Goal: Task Accomplishment & Management: Manage account settings

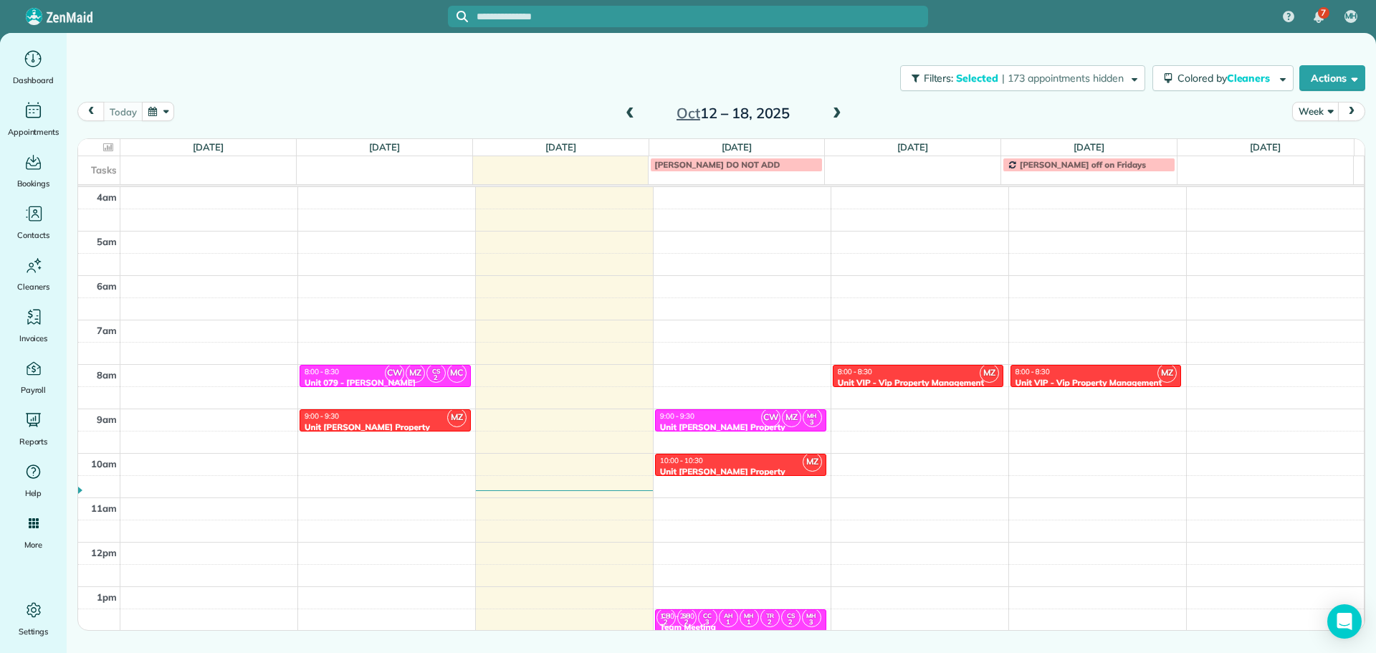
click at [1037, 72] on span "| 173 appointments hidden" at bounding box center [1063, 78] width 122 height 13
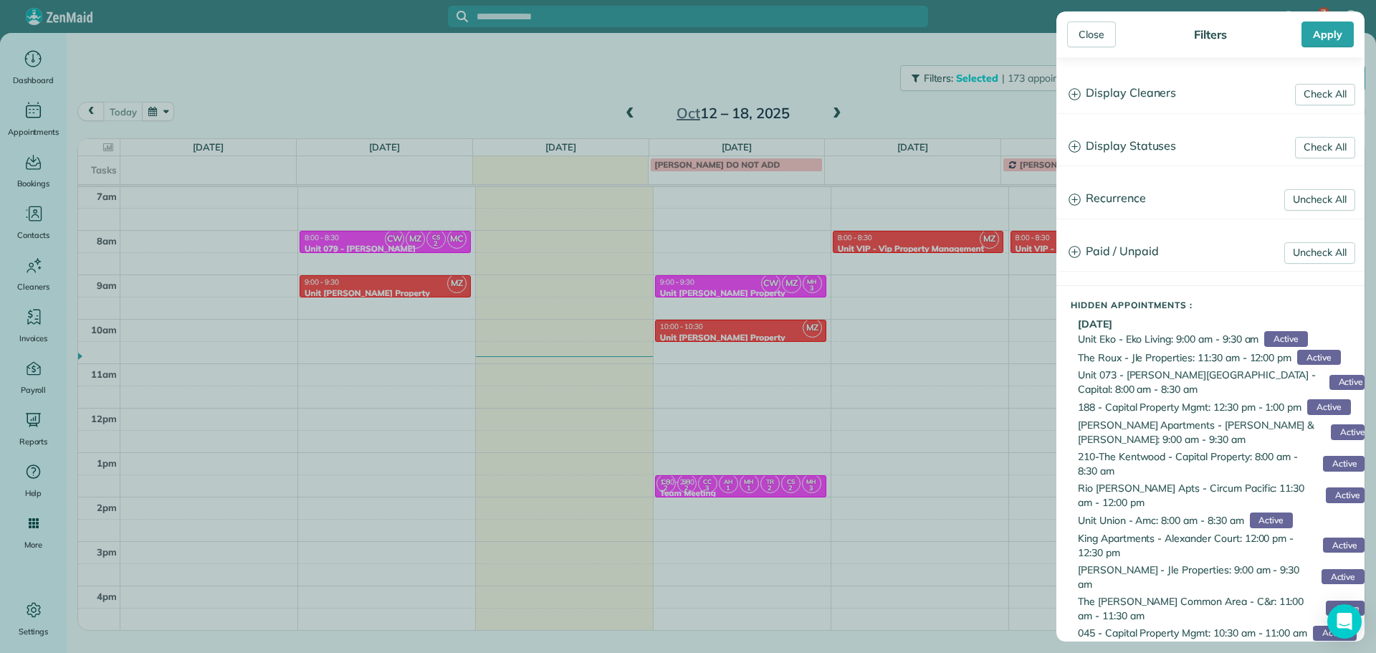
click at [1153, 91] on h3 "Display Cleaners" at bounding box center [1210, 93] width 307 height 37
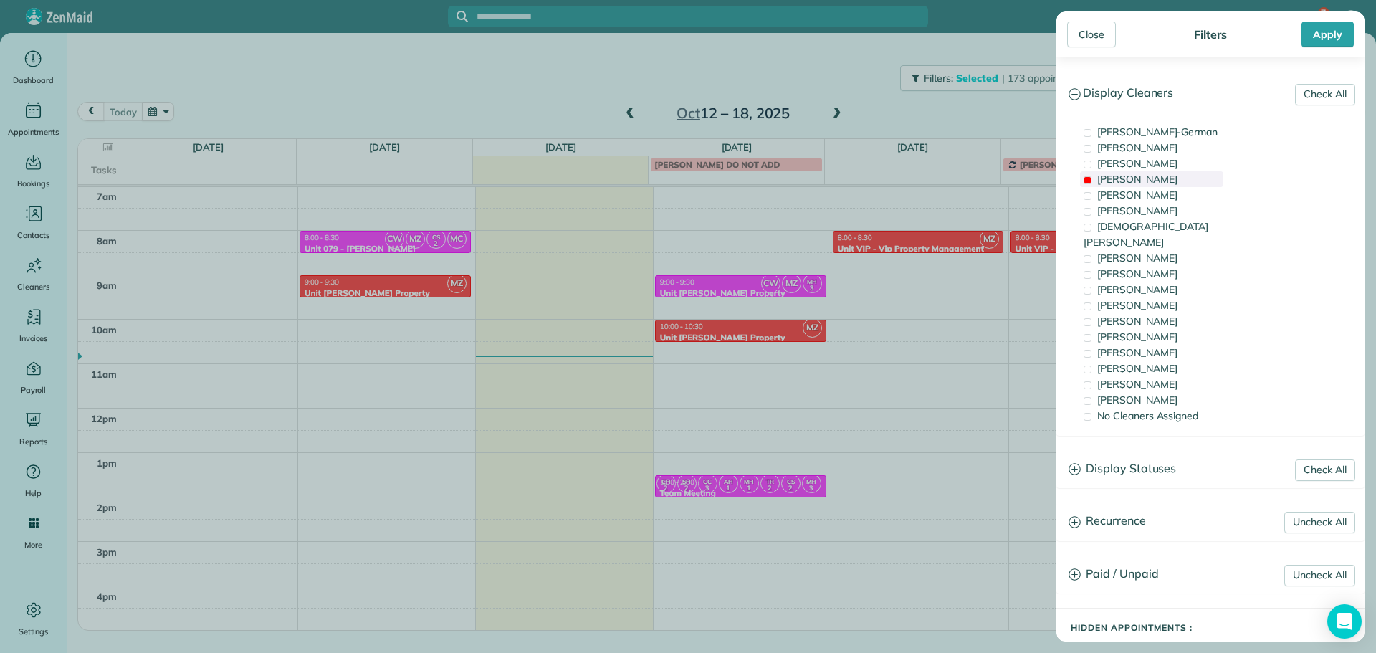
click at [1145, 181] on div "[PERSON_NAME]" at bounding box center [1151, 179] width 143 height 16
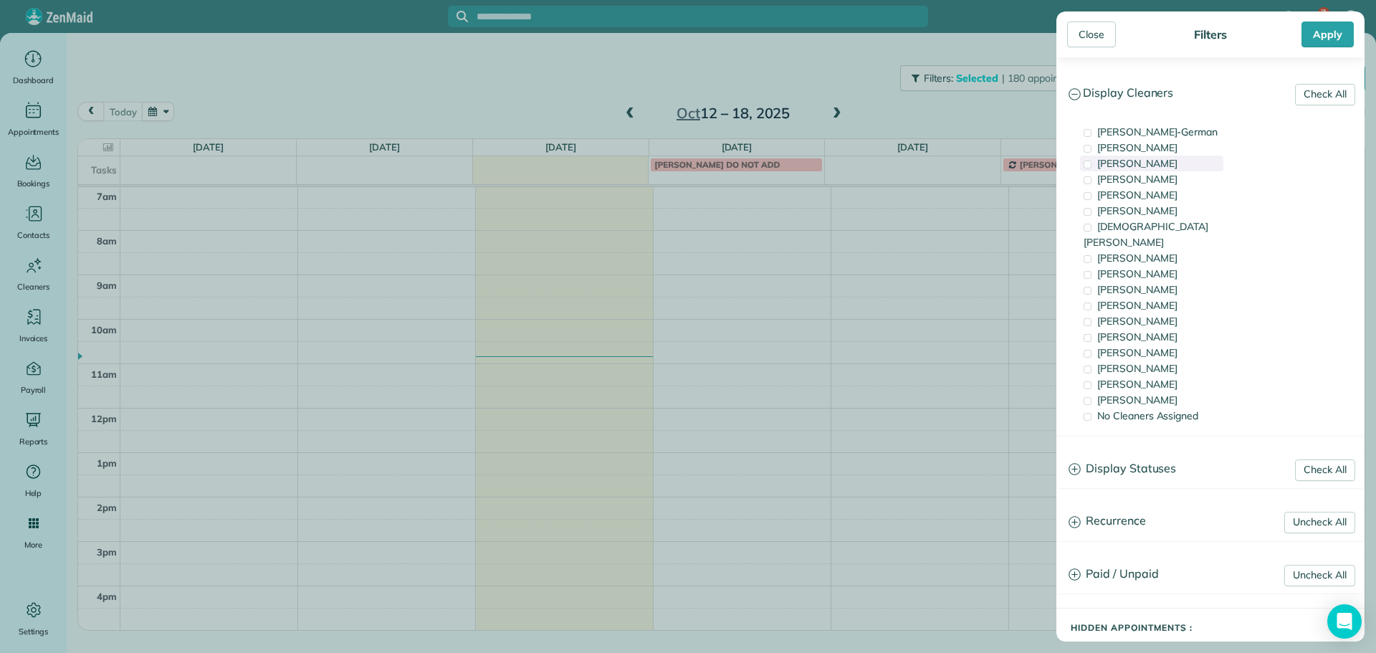
click at [1147, 166] on span "[PERSON_NAME]" at bounding box center [1137, 163] width 80 height 13
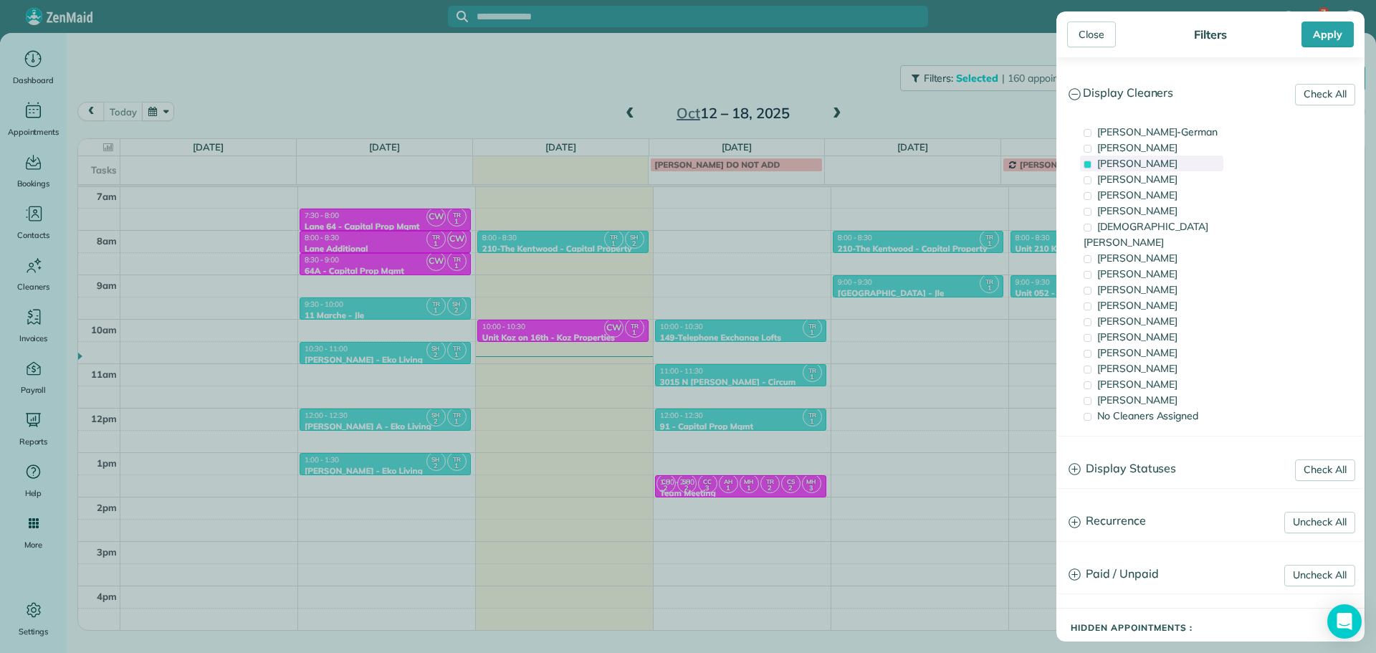
click at [1147, 166] on span "[PERSON_NAME]" at bounding box center [1137, 163] width 80 height 13
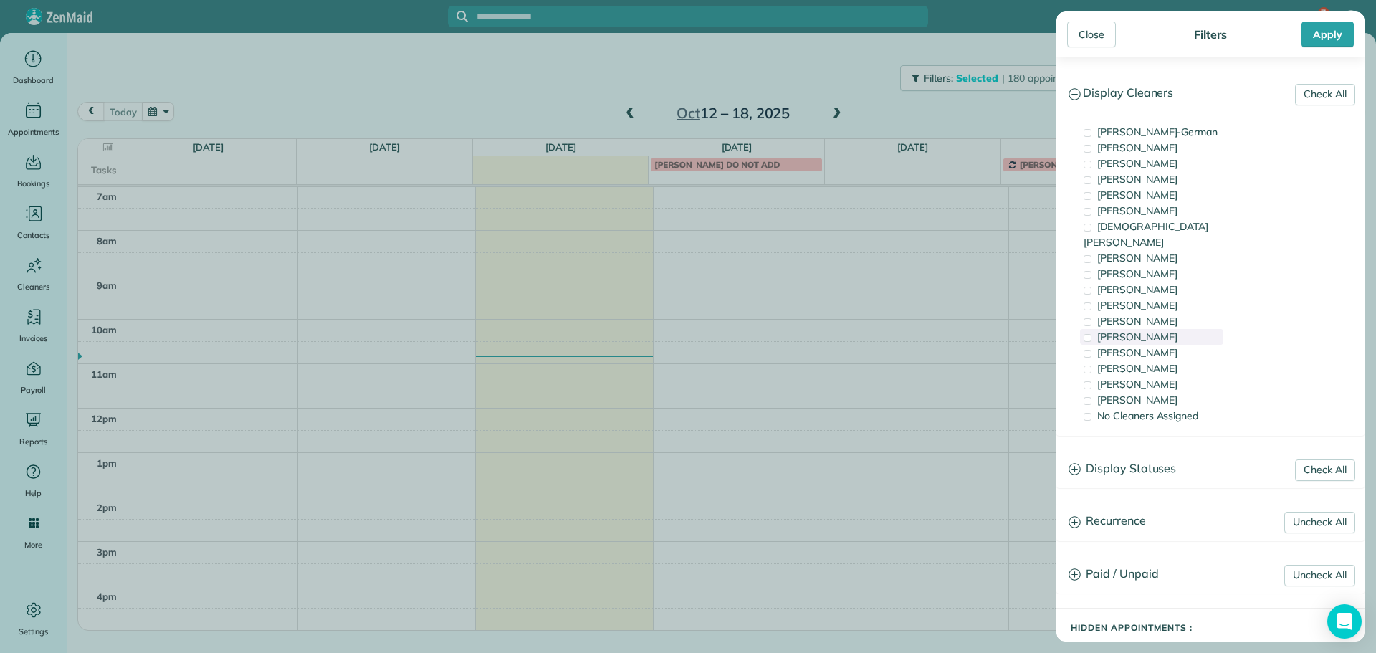
click at [1176, 329] on div "[PERSON_NAME]" at bounding box center [1151, 337] width 143 height 16
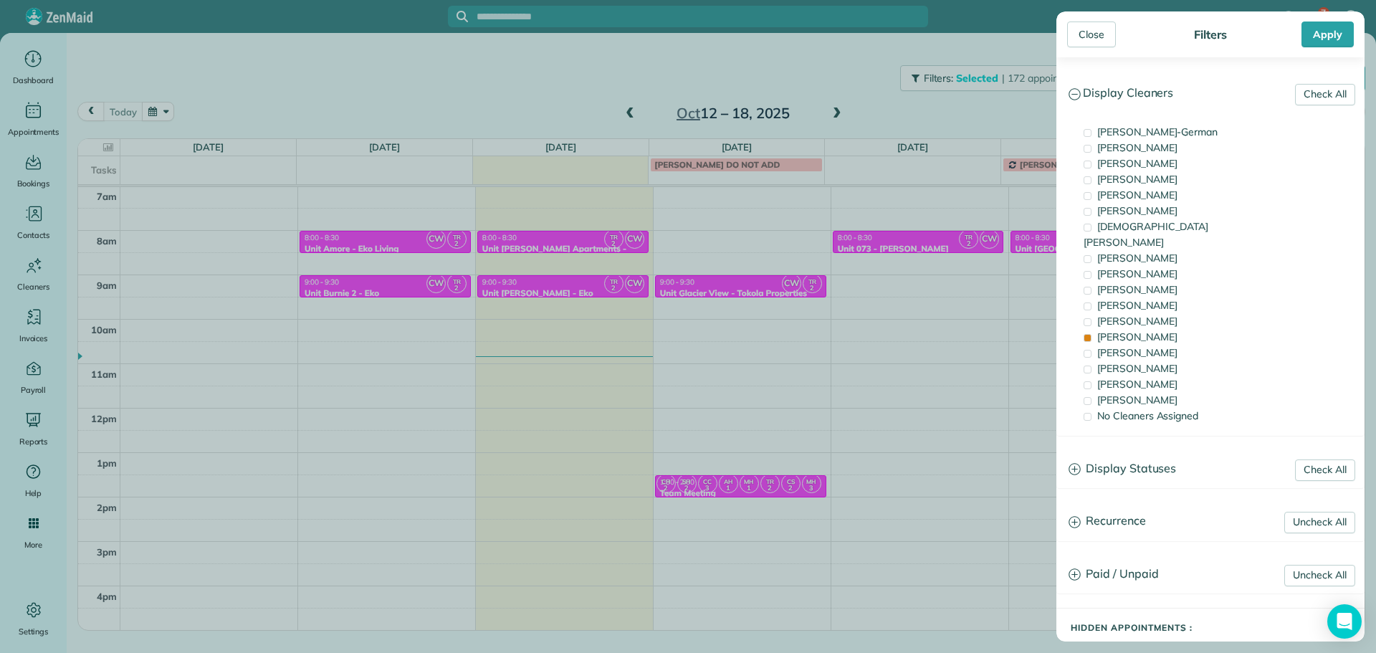
click at [476, 276] on div "Close Filters Apply Check All Display Cleaners [PERSON_NAME]-German [PERSON_NAM…" at bounding box center [688, 326] width 1376 height 653
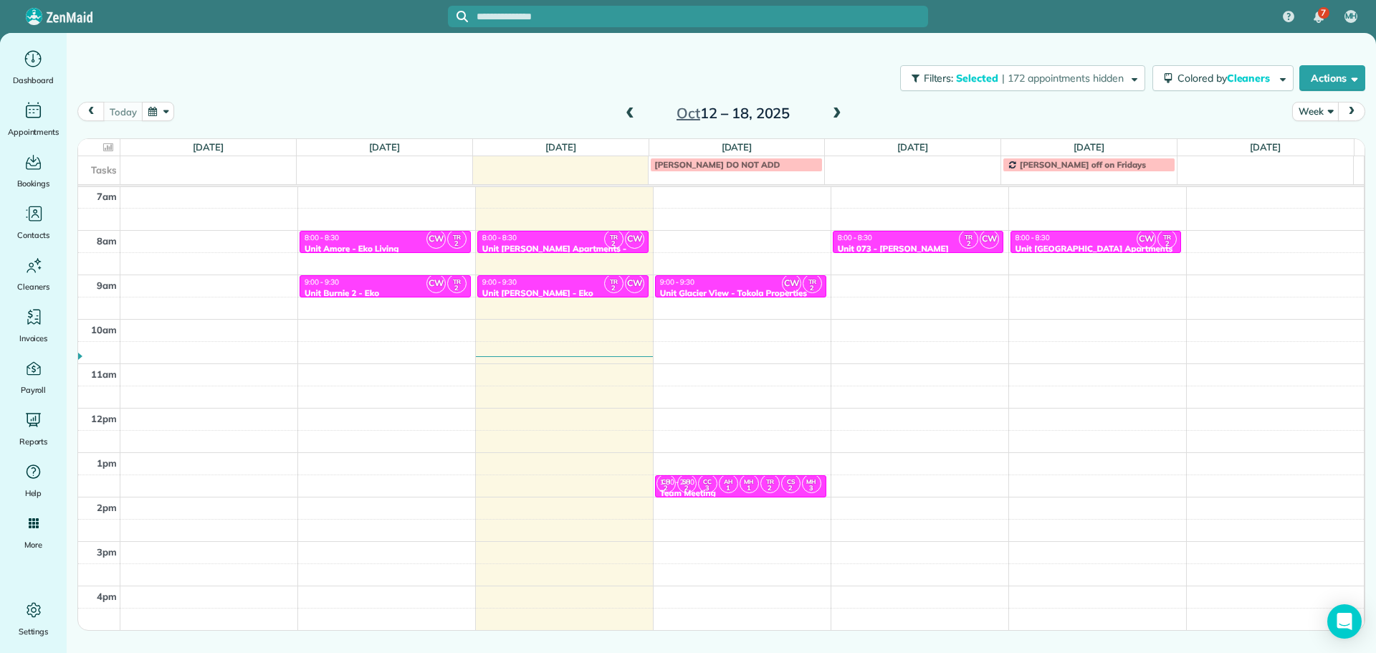
click at [521, 285] on div "9:00 - 9:30" at bounding box center [563, 281] width 163 height 9
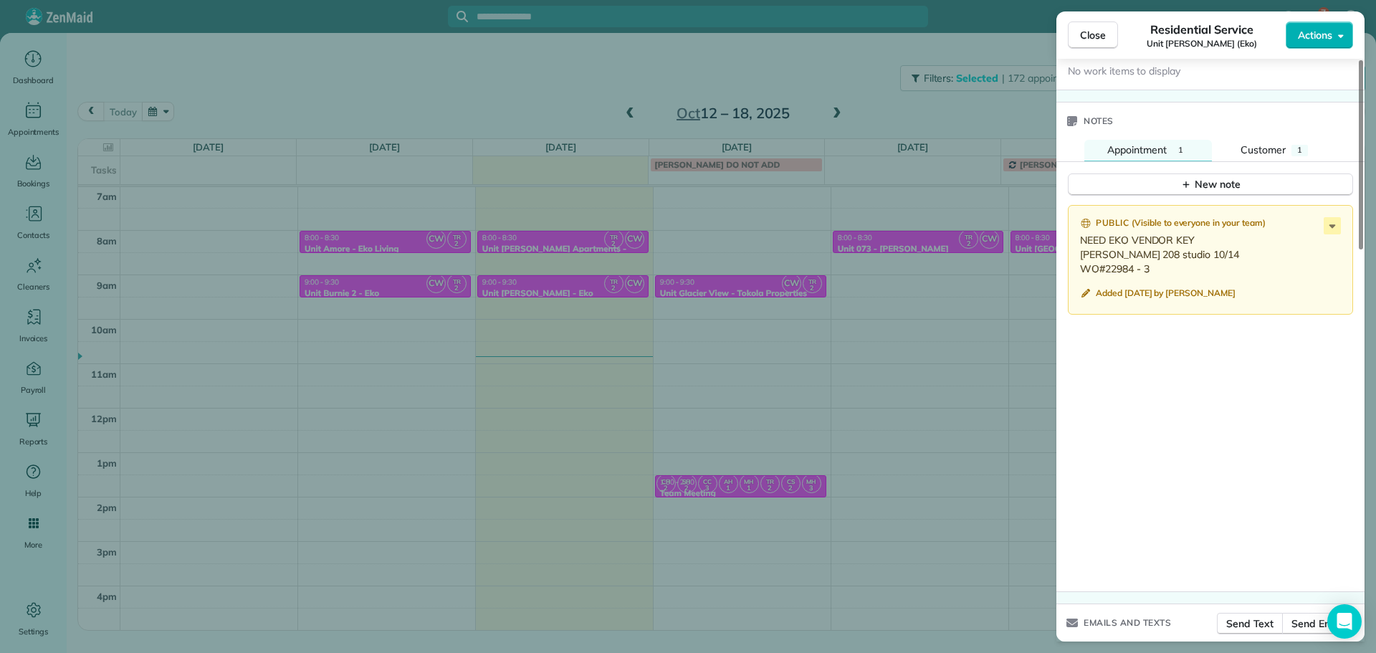
scroll to position [1202, 0]
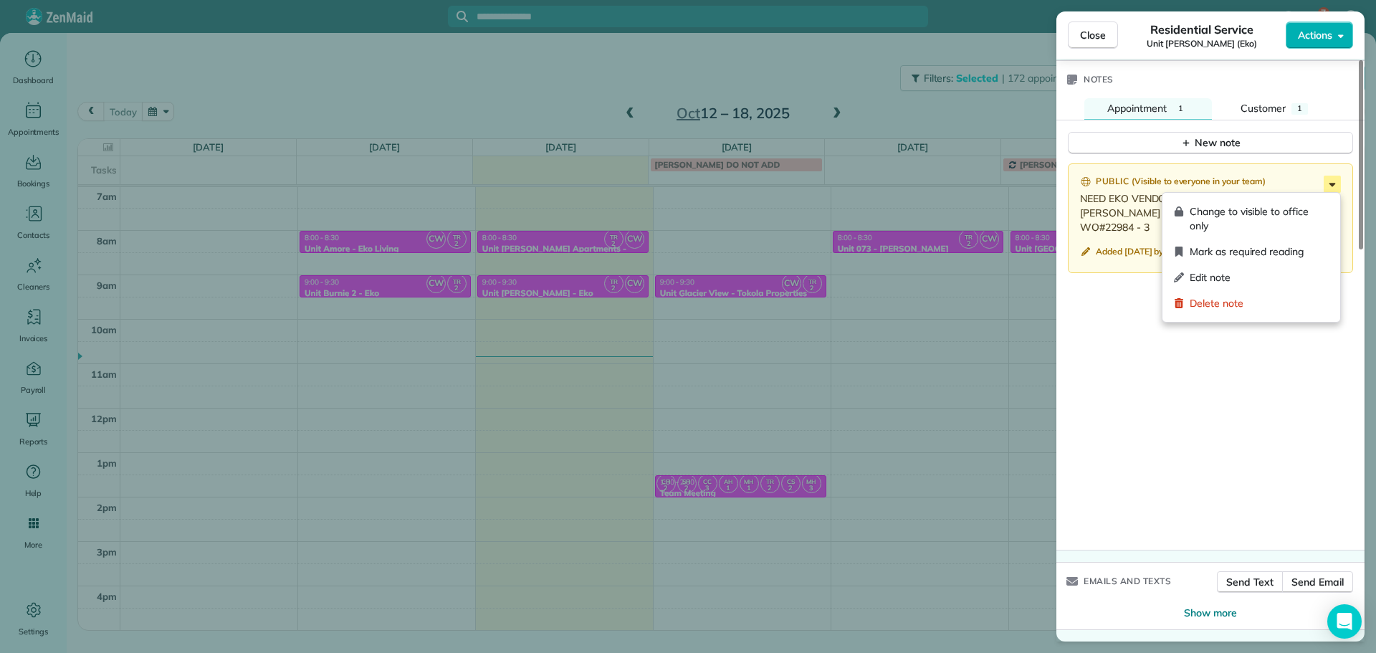
click at [1327, 184] on icon at bounding box center [1332, 184] width 17 height 17
click at [1277, 277] on span "Edit note" at bounding box center [1259, 277] width 139 height 14
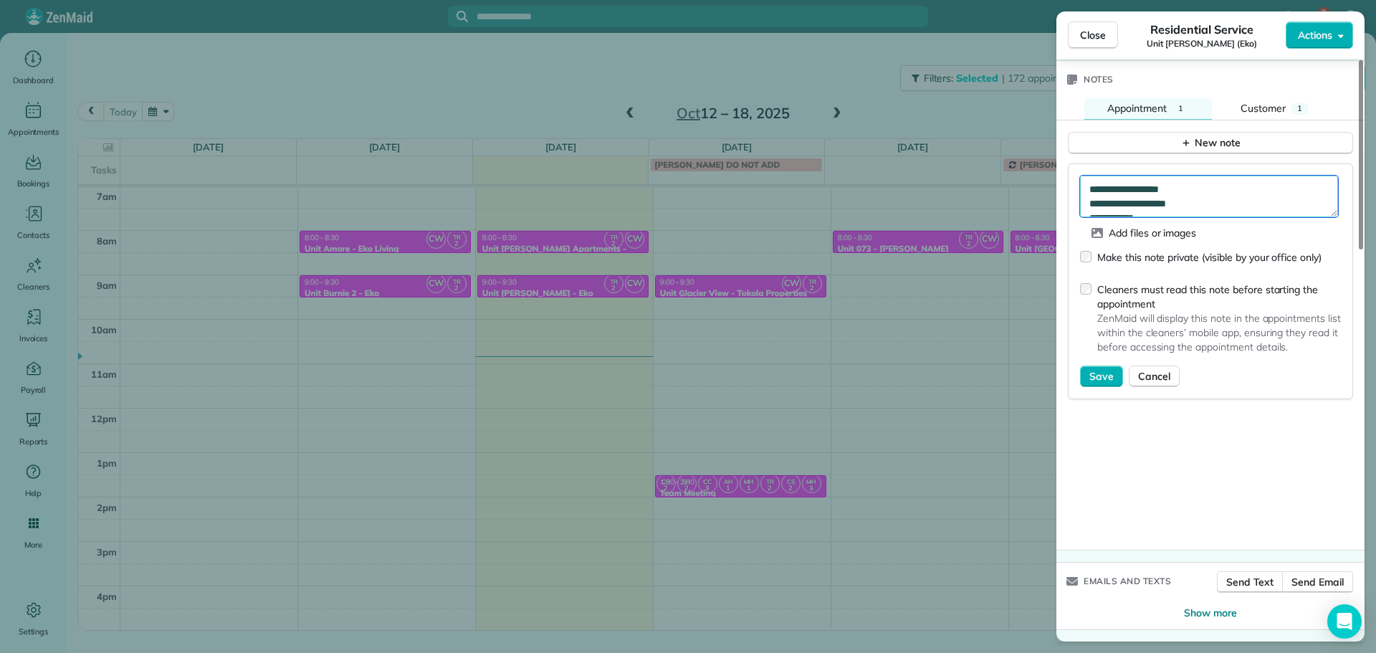
click at [1241, 187] on textarea "**********" at bounding box center [1209, 197] width 258 height 42
type textarea "**********"
click at [1099, 371] on span "Save" at bounding box center [1101, 376] width 24 height 14
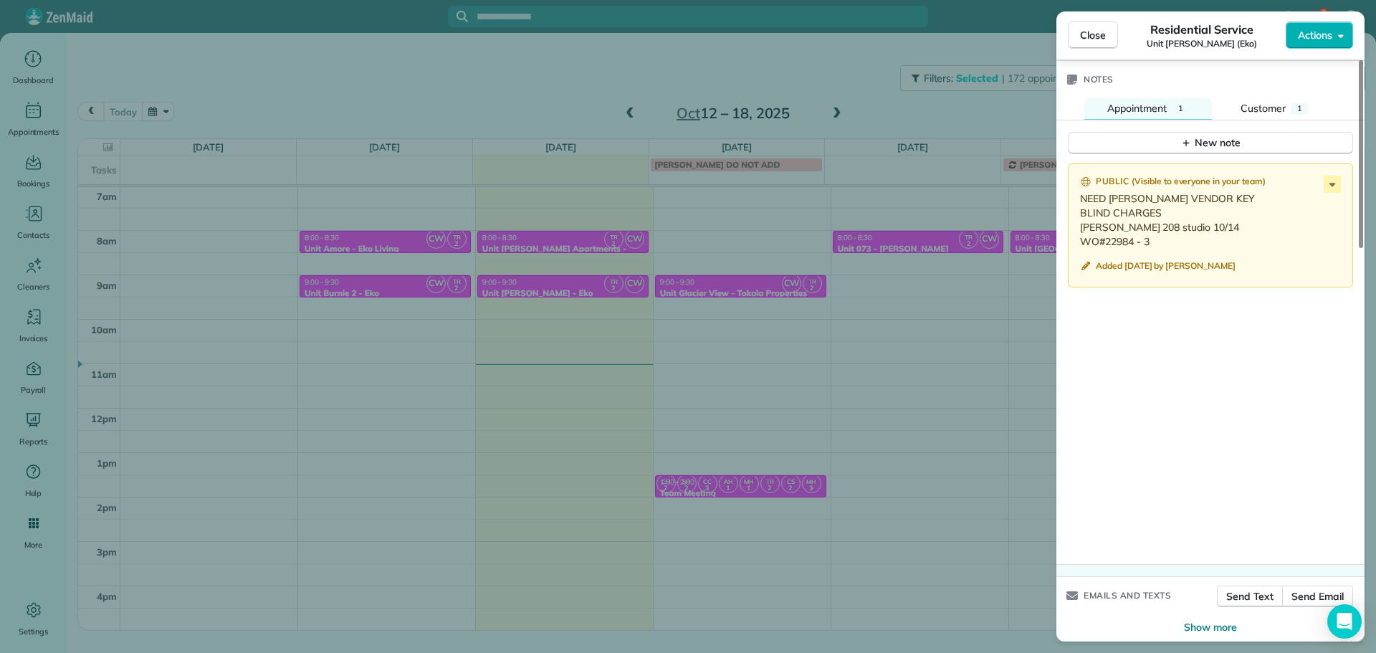
click at [766, 90] on div "Close Residential Service Unit [PERSON_NAME] (Eko) Actions Status Active Unit […" at bounding box center [688, 326] width 1376 height 653
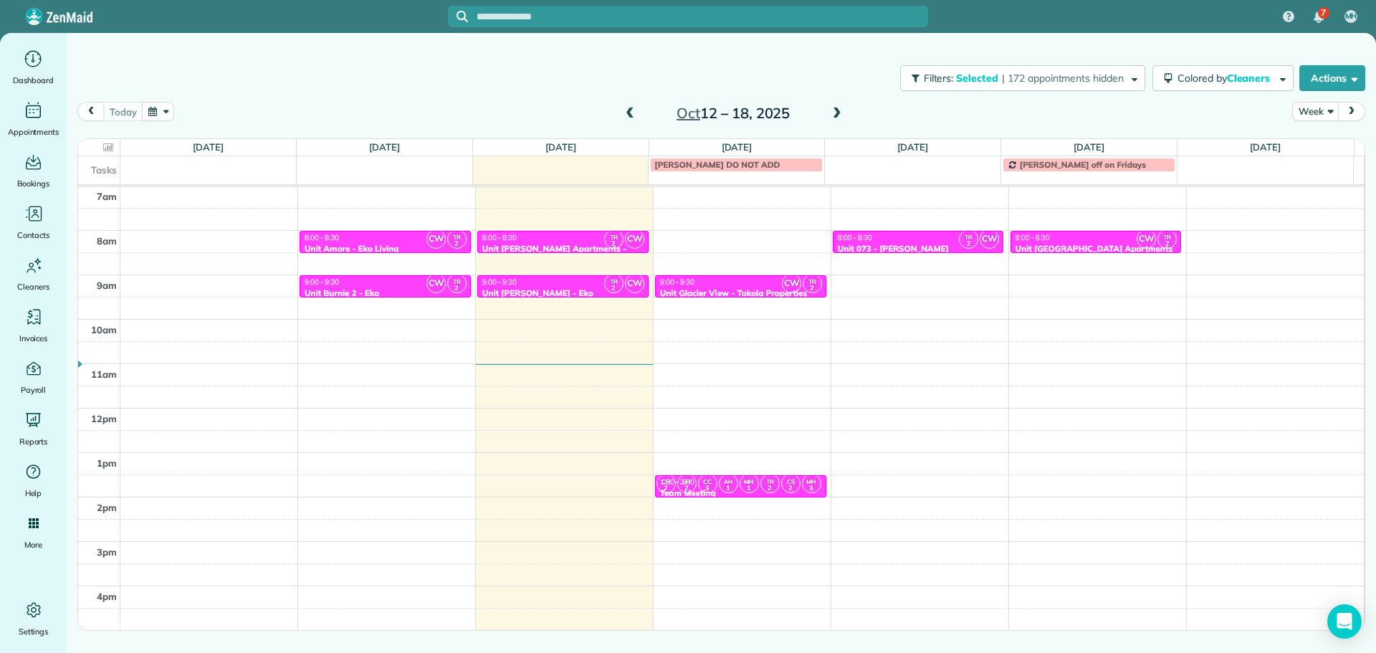
click at [839, 113] on span at bounding box center [837, 114] width 16 height 13
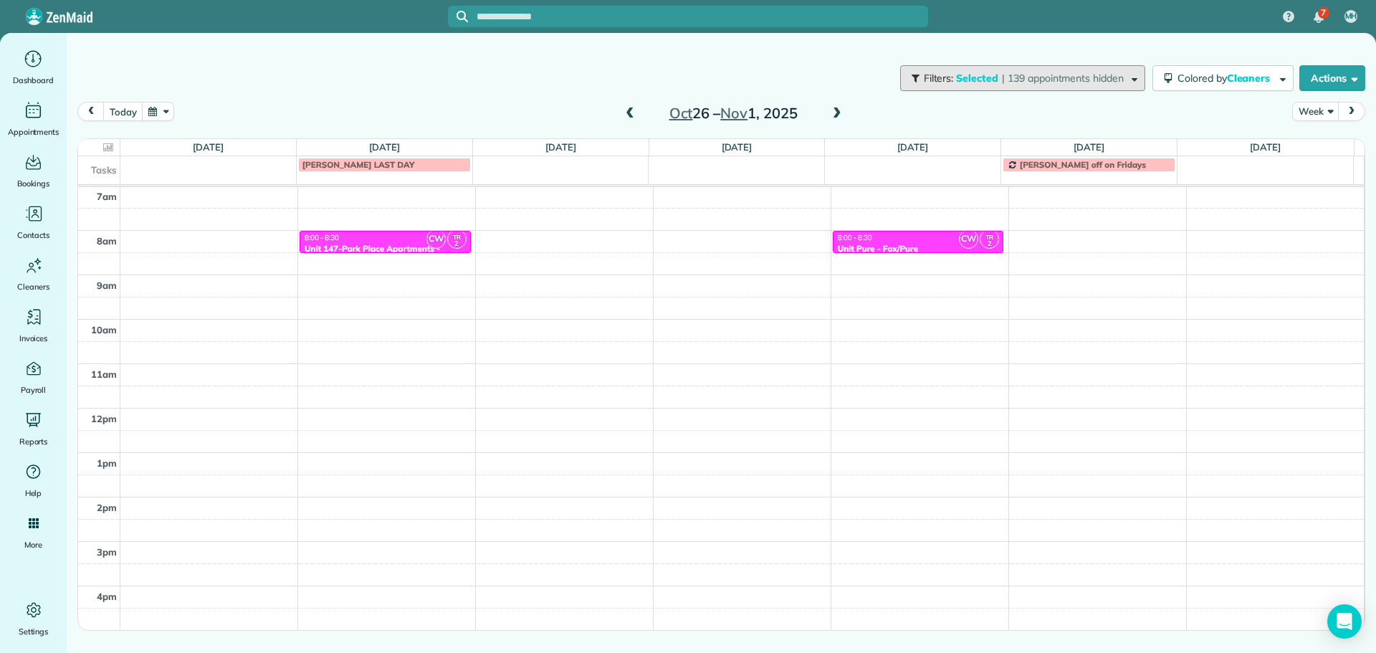
click at [1002, 78] on span "| 139 appointments hidden" at bounding box center [1063, 78] width 122 height 13
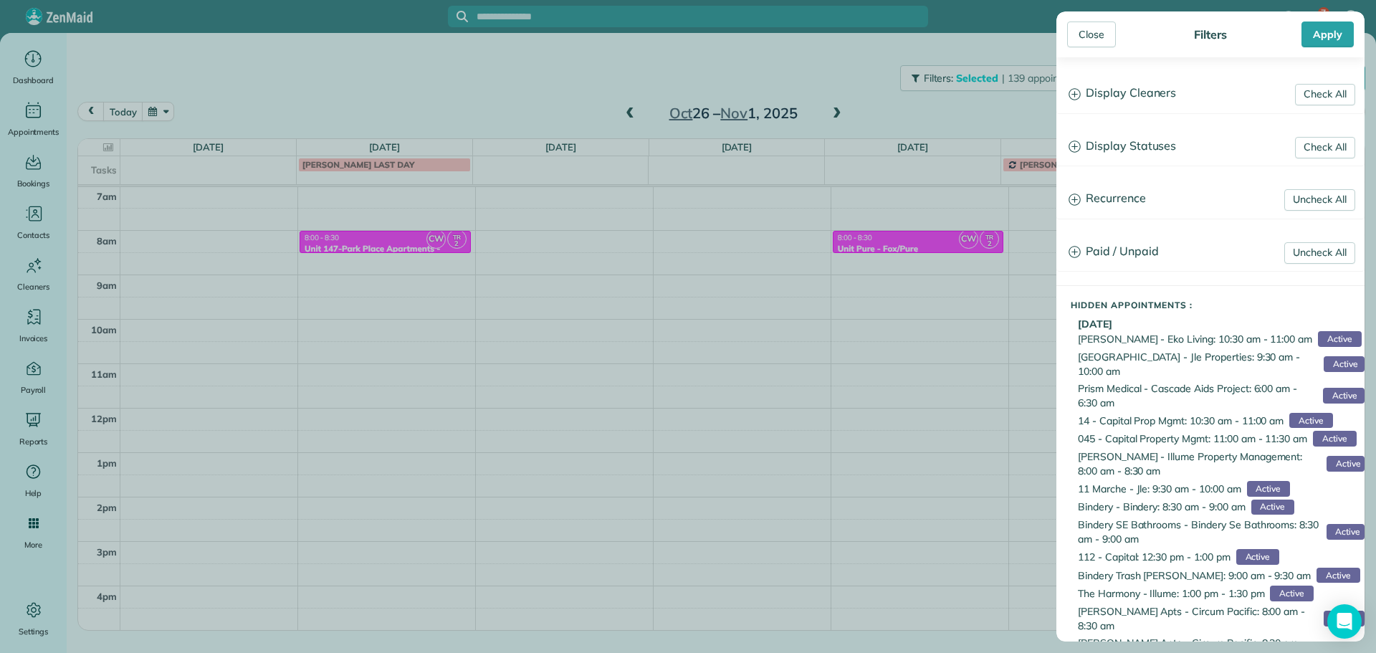
click at [1146, 96] on h3 "Display Cleaners" at bounding box center [1210, 93] width 307 height 37
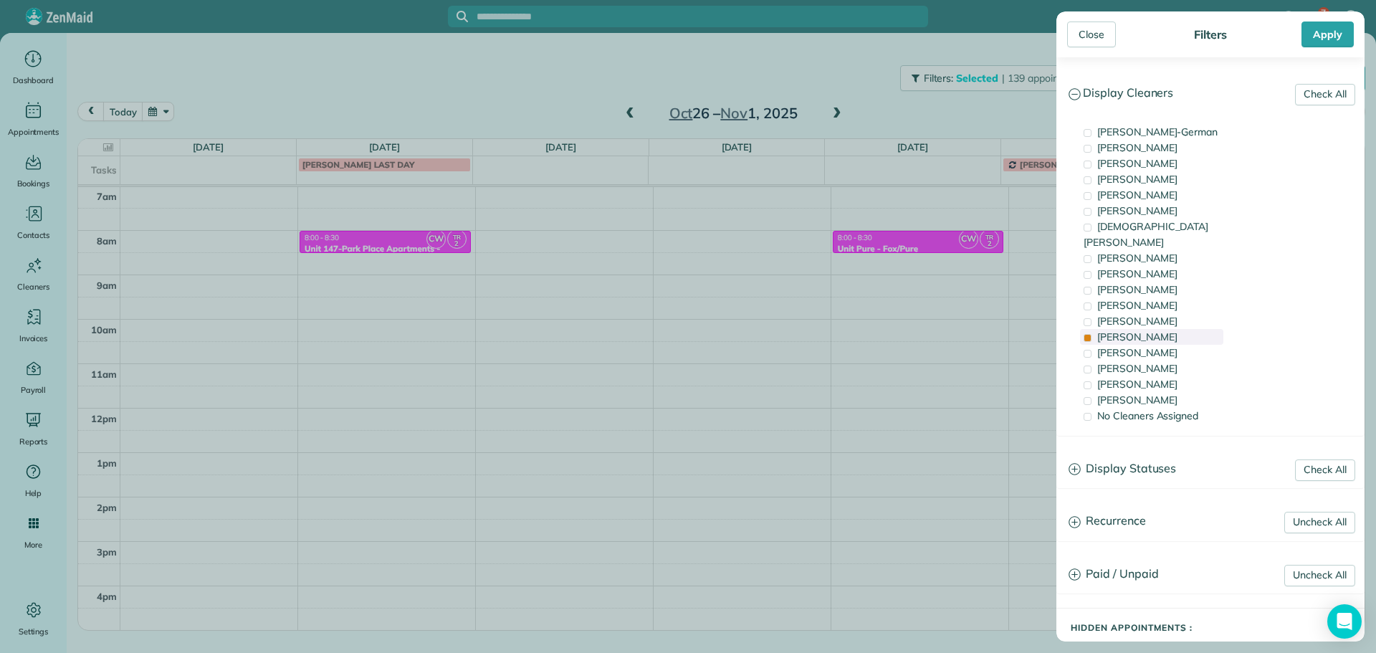
click at [1178, 329] on div "[PERSON_NAME]" at bounding box center [1151, 337] width 143 height 16
click at [1178, 345] on div "[PERSON_NAME]" at bounding box center [1151, 353] width 143 height 16
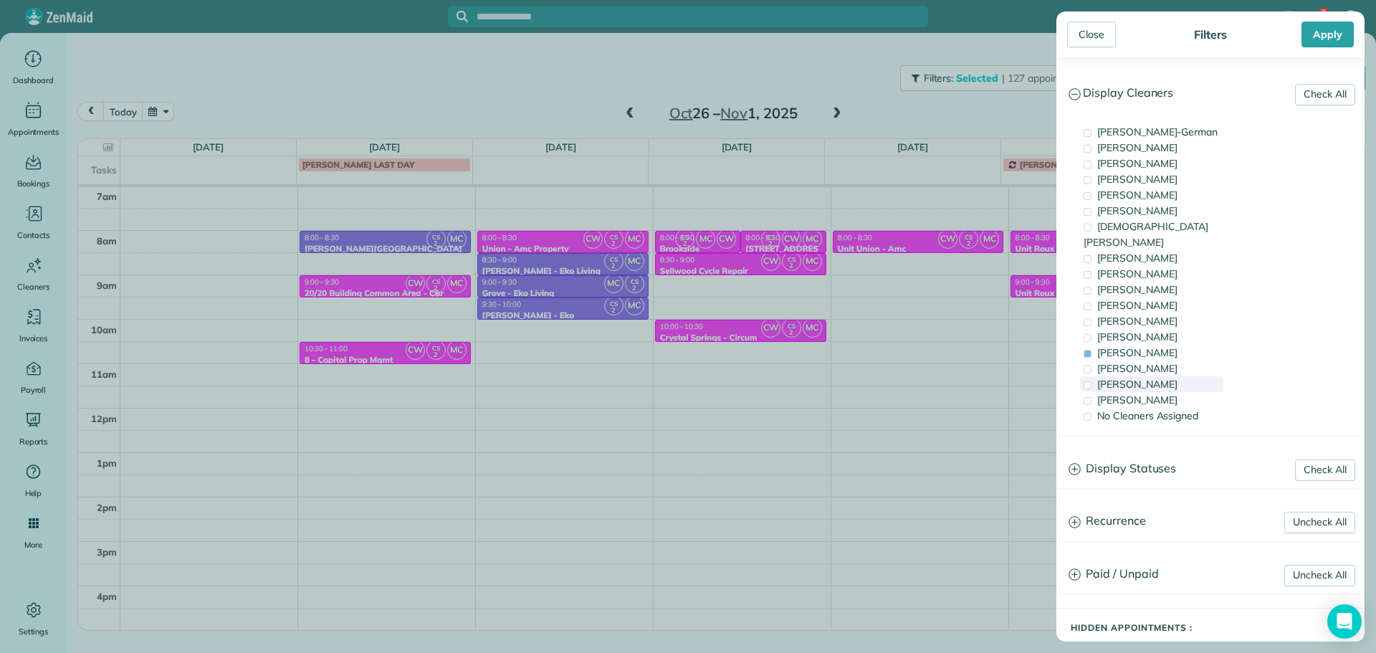
click at [1180, 376] on div "[PERSON_NAME]" at bounding box center [1151, 384] width 143 height 16
click at [915, 290] on div "Close Filters Apply Check All Display Cleaners [PERSON_NAME]-German [PERSON_NAM…" at bounding box center [688, 326] width 1376 height 653
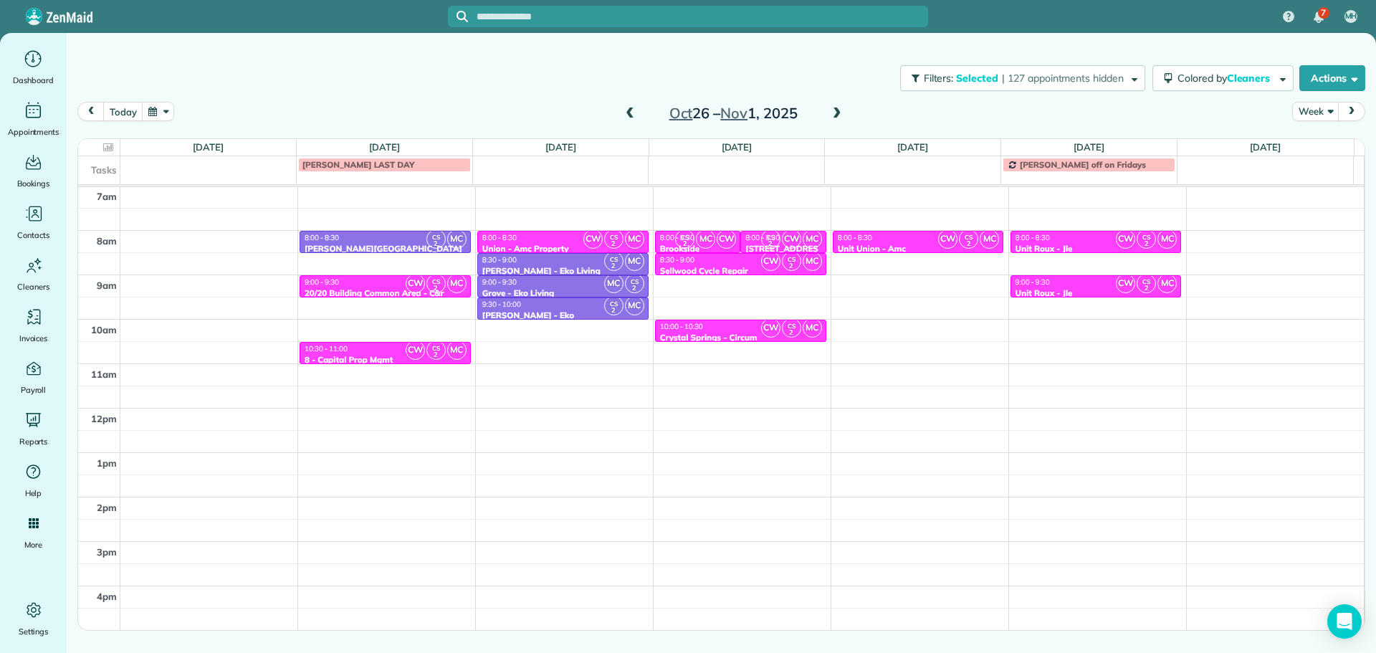
click at [921, 281] on div "4am 5am 6am 7am 8am 9am 10am 11am 12pm 1pm 2pm 3pm 4pm 5pm CS 2 MC 8:00 - 8:30 …" at bounding box center [721, 363] width 1286 height 621
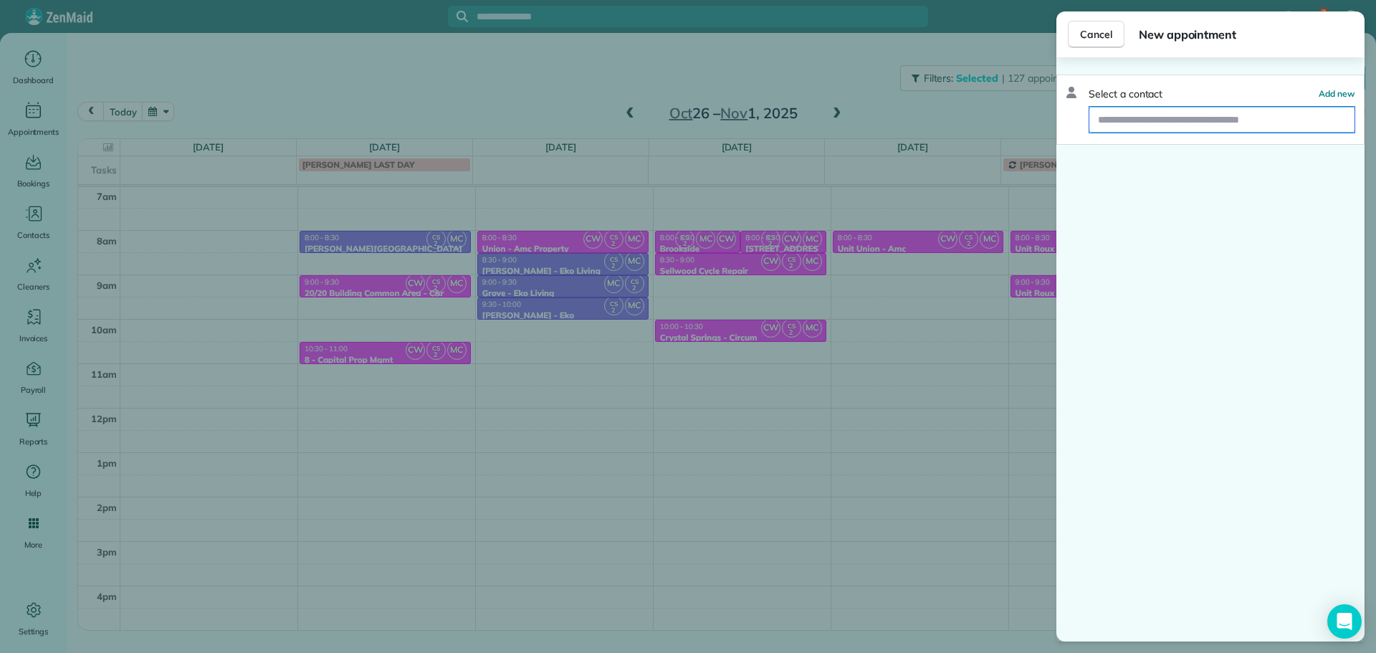
click at [1206, 126] on input "text" at bounding box center [1221, 120] width 265 height 26
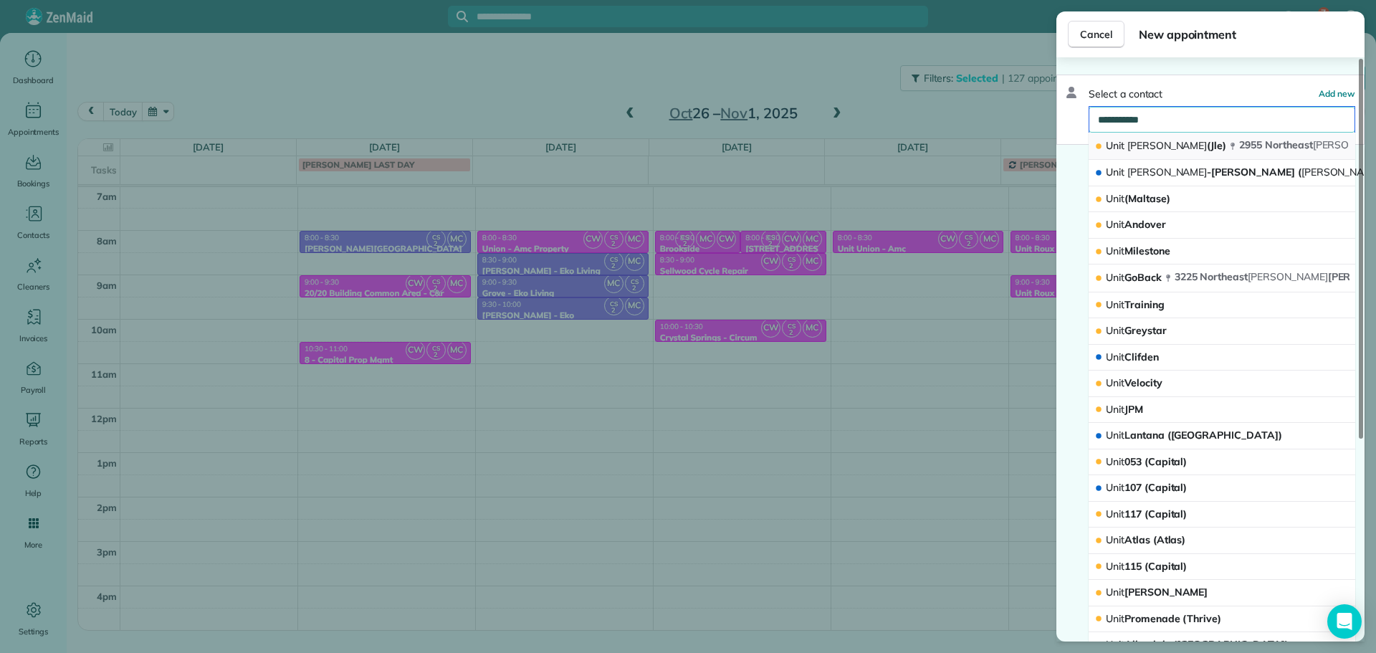
type input "**********"
click at [1123, 148] on span "Unit" at bounding box center [1115, 145] width 19 height 13
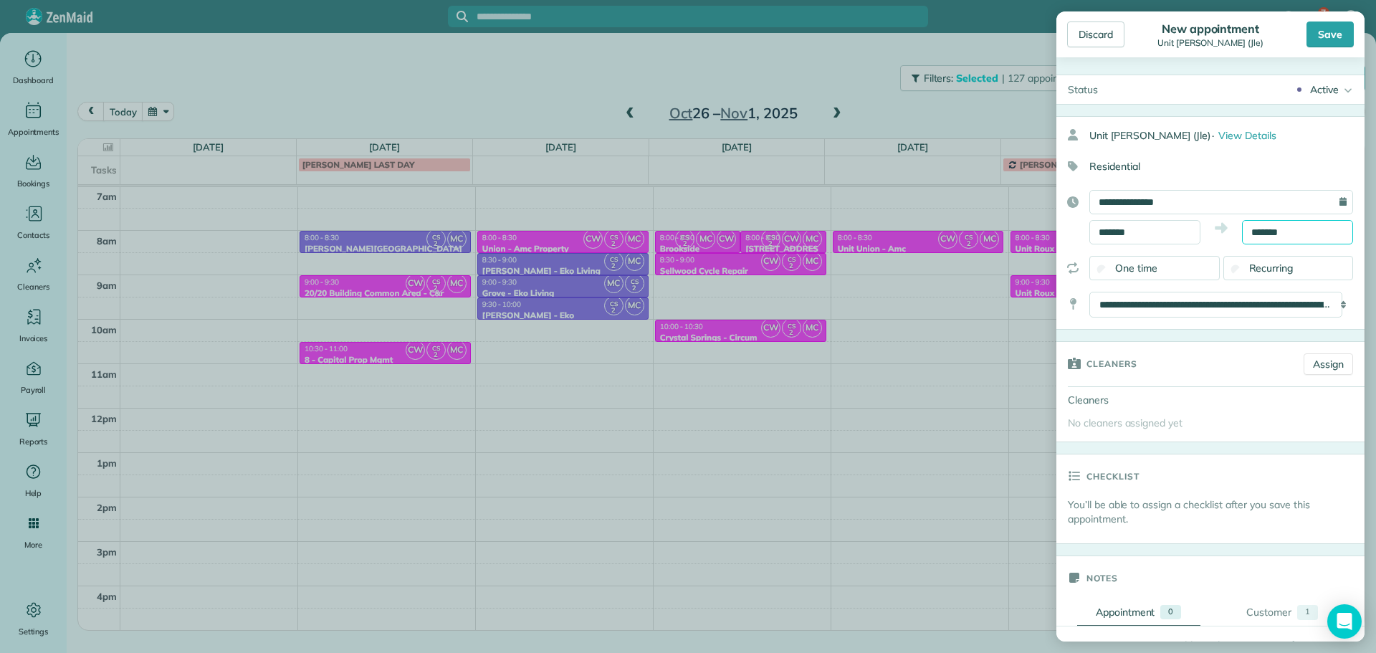
click at [1273, 237] on body "7 MH Dashboard Appointments Bookings Contacts Cleaners Invoices Payroll Reports…" at bounding box center [688, 326] width 1376 height 653
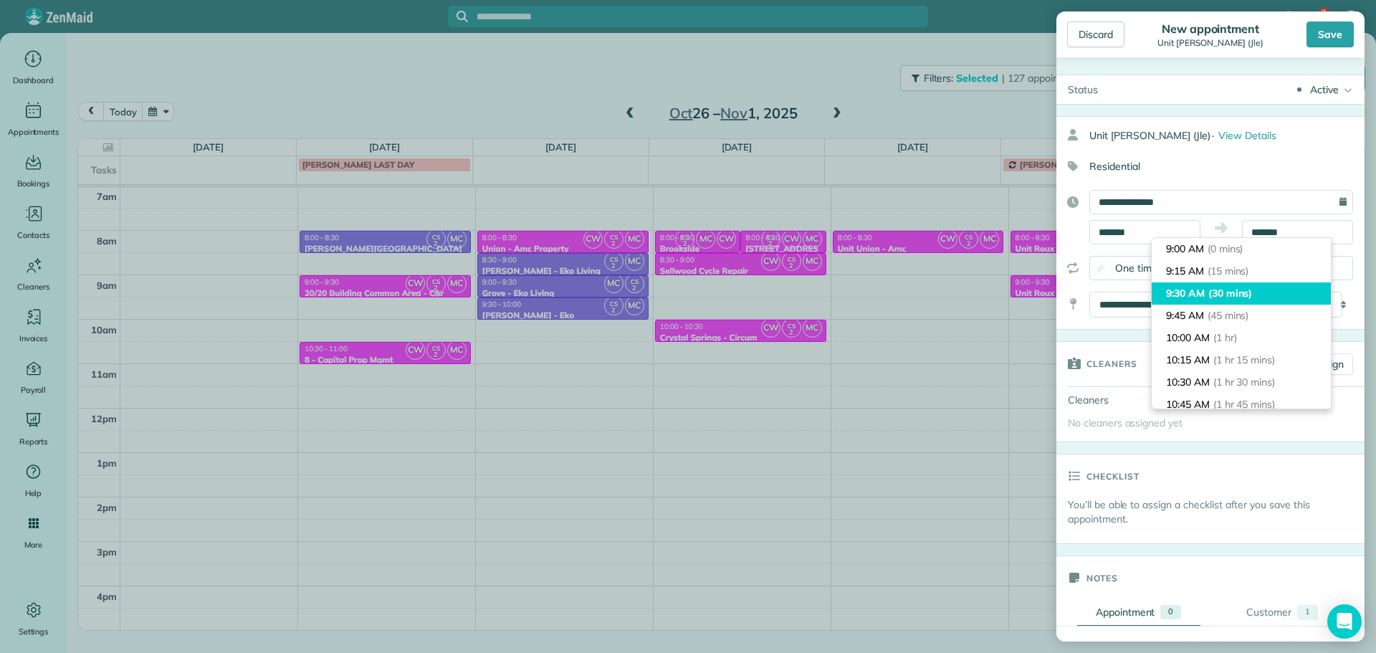
type input "*******"
click at [1221, 291] on span "(30 mins)" at bounding box center [1230, 293] width 44 height 13
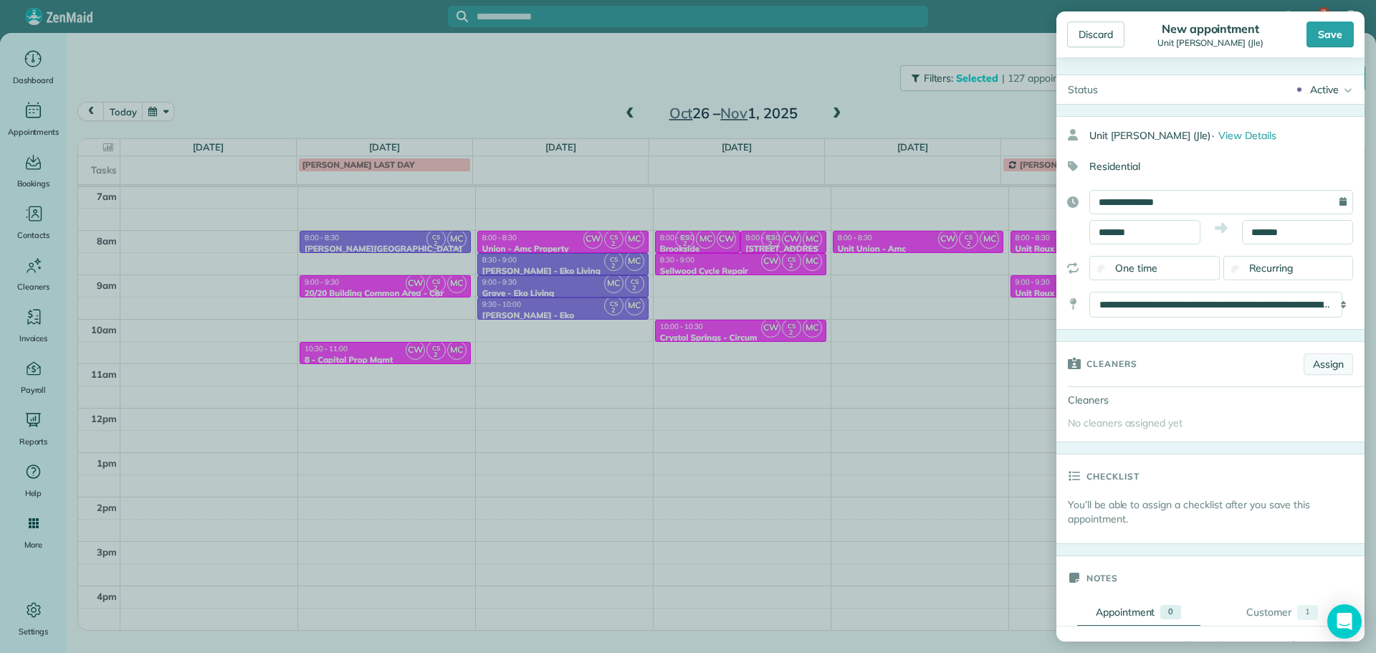
click at [1328, 365] on link "Assign" at bounding box center [1328, 364] width 49 height 22
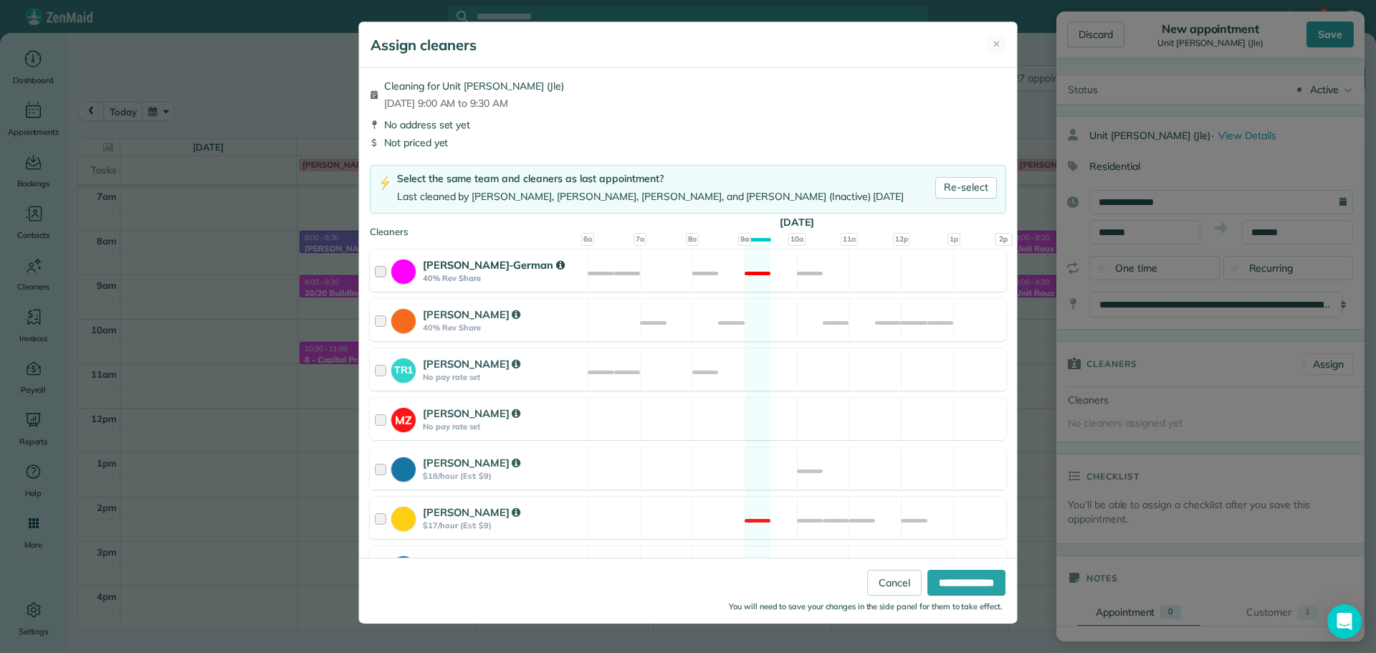
click at [852, 274] on div "[PERSON_NAME]-German 40% Rev Share Not available" at bounding box center [688, 270] width 636 height 42
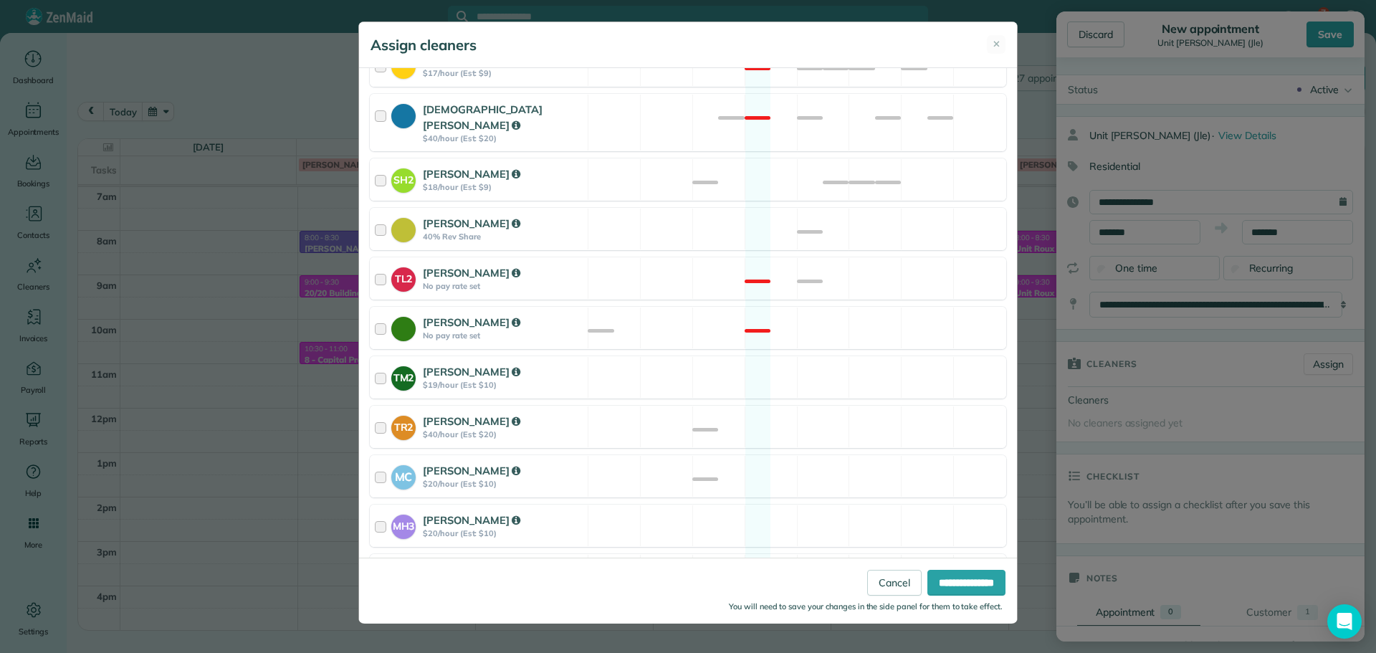
scroll to position [543, 0]
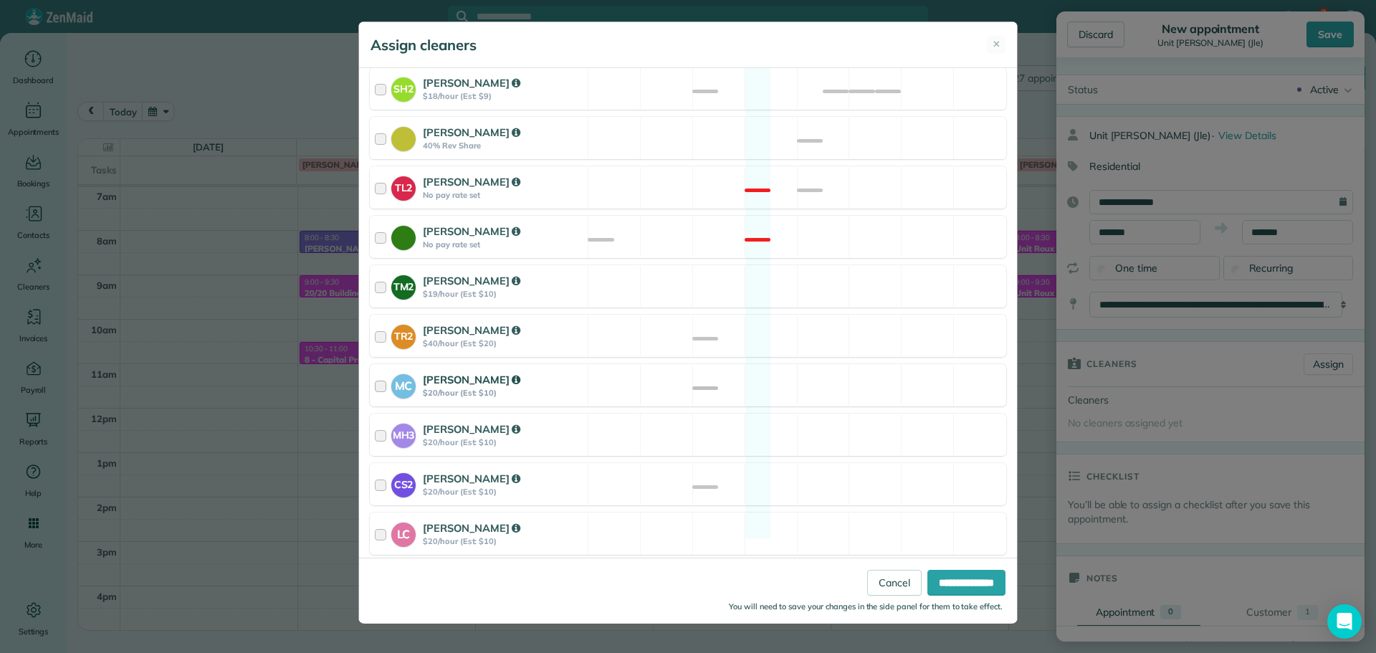
click at [836, 372] on div "MC [PERSON_NAME] $20/hour (Est: $10) Available" at bounding box center [688, 385] width 636 height 42
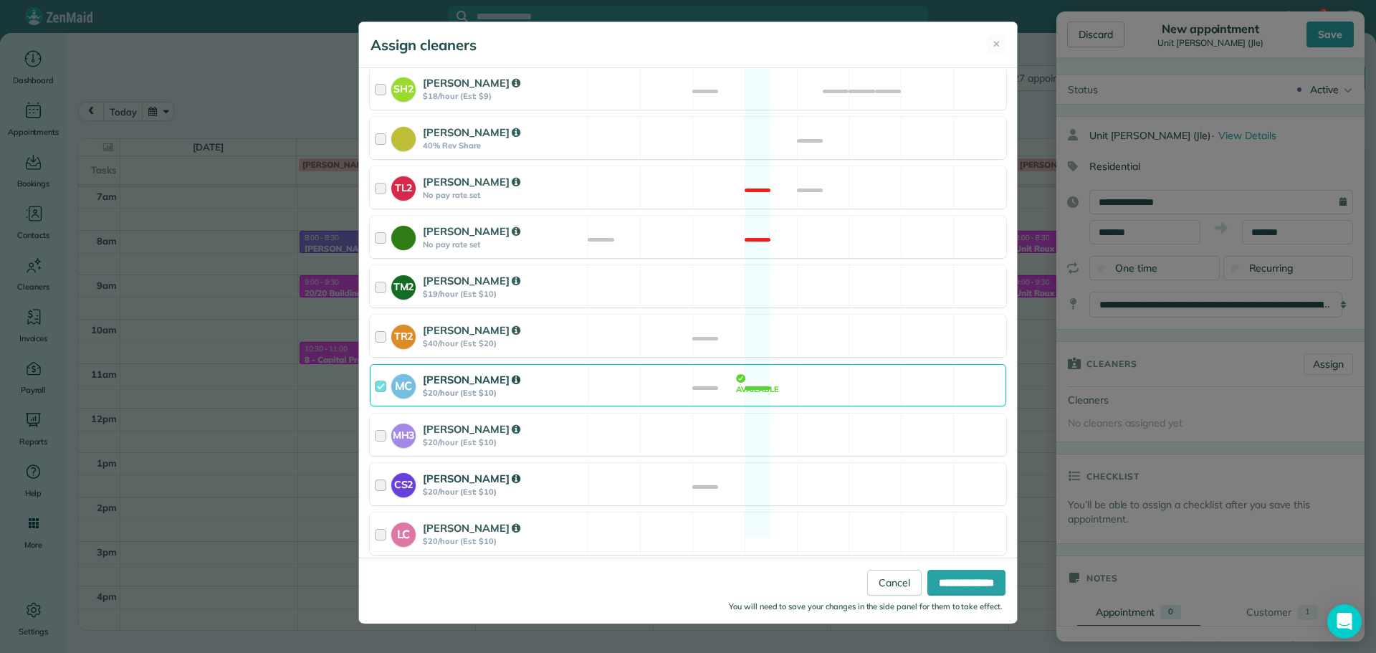
click at [847, 468] on div "CS2 [PERSON_NAME] $20/hour (Est: $10) Available" at bounding box center [688, 484] width 636 height 42
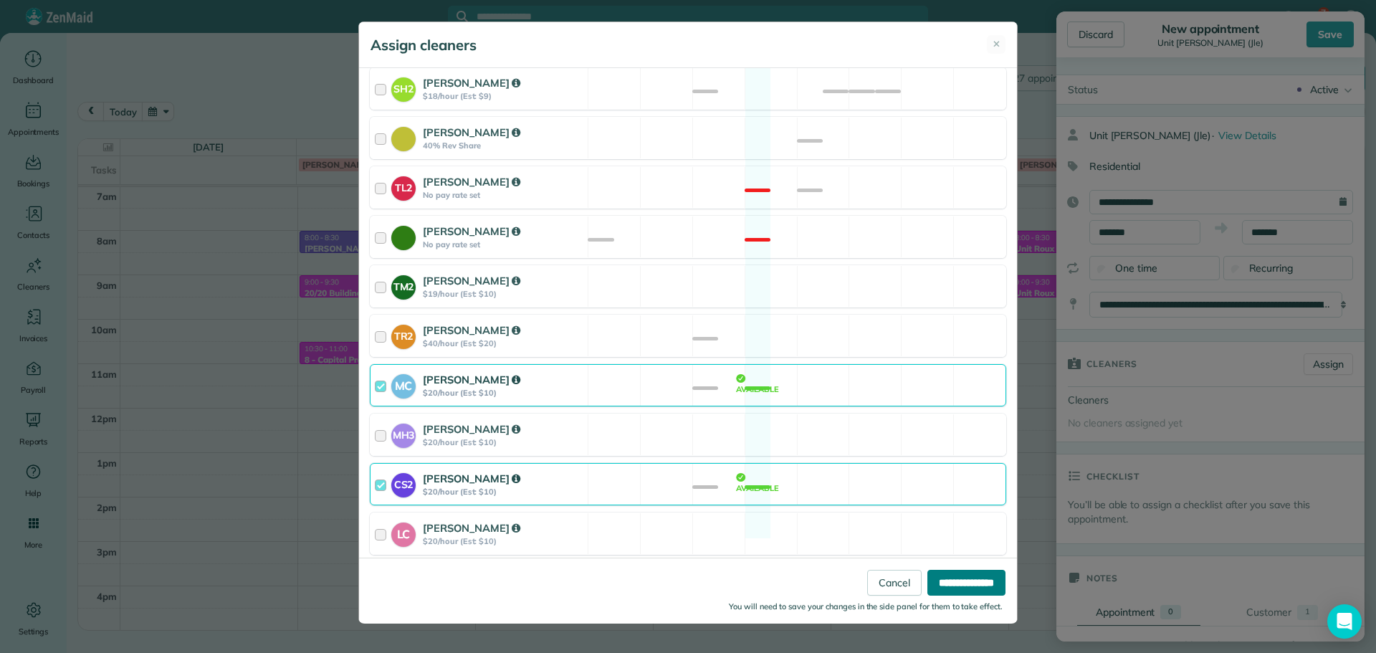
click at [963, 578] on input "**********" at bounding box center [966, 583] width 78 height 26
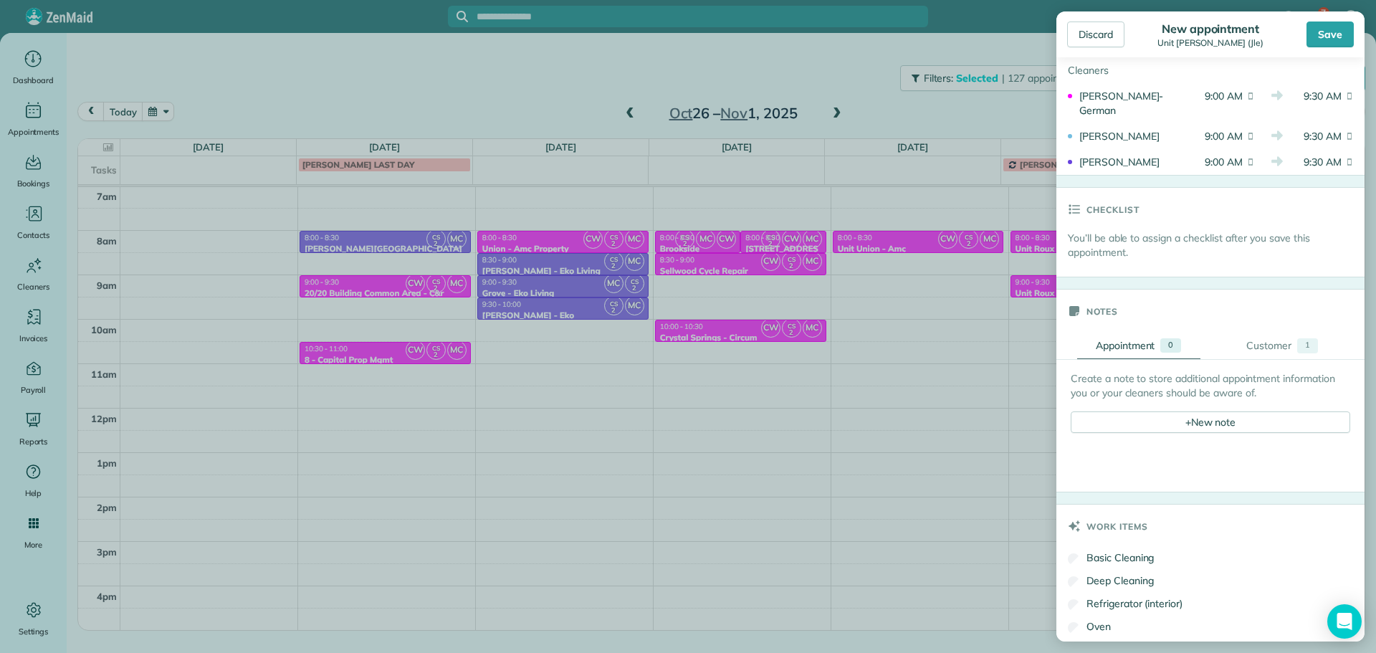
scroll to position [430, 0]
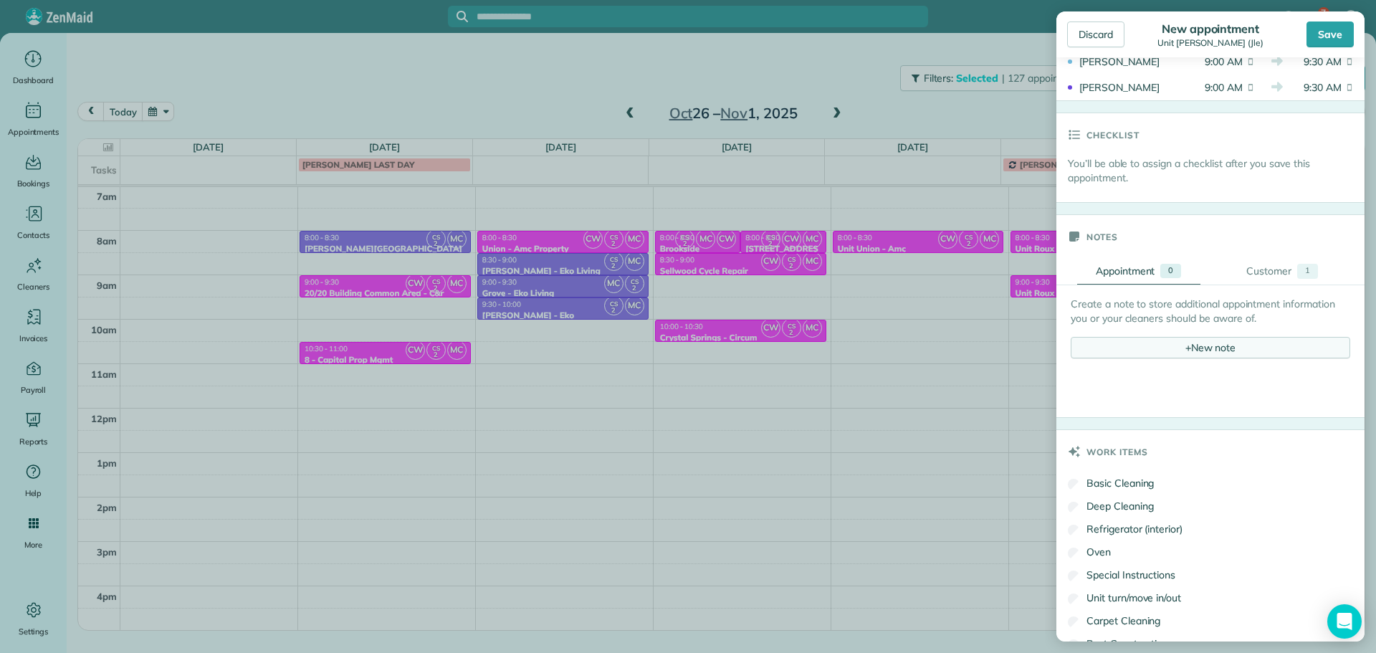
click at [1190, 353] on div "+ New note" at bounding box center [1211, 348] width 280 height 22
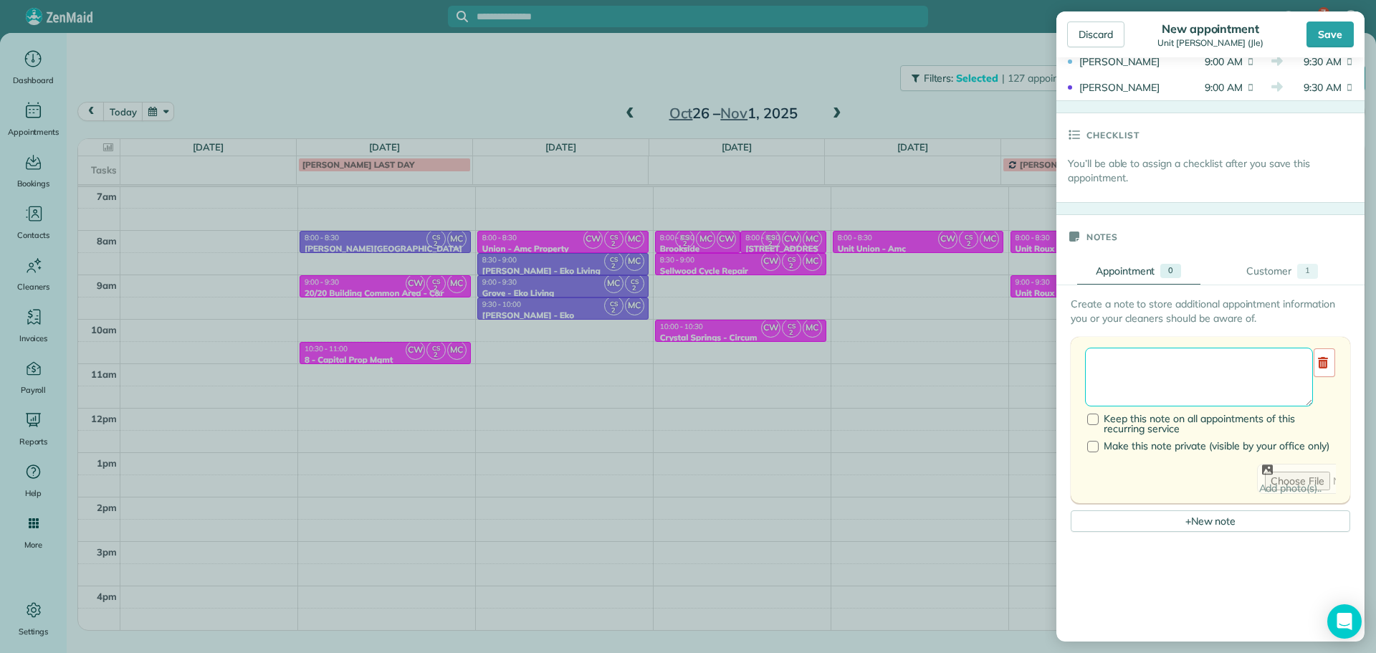
click at [1193, 371] on textarea at bounding box center [1199, 377] width 228 height 59
type textarea "******** *** *****"
click at [1322, 39] on div "Save" at bounding box center [1330, 35] width 47 height 26
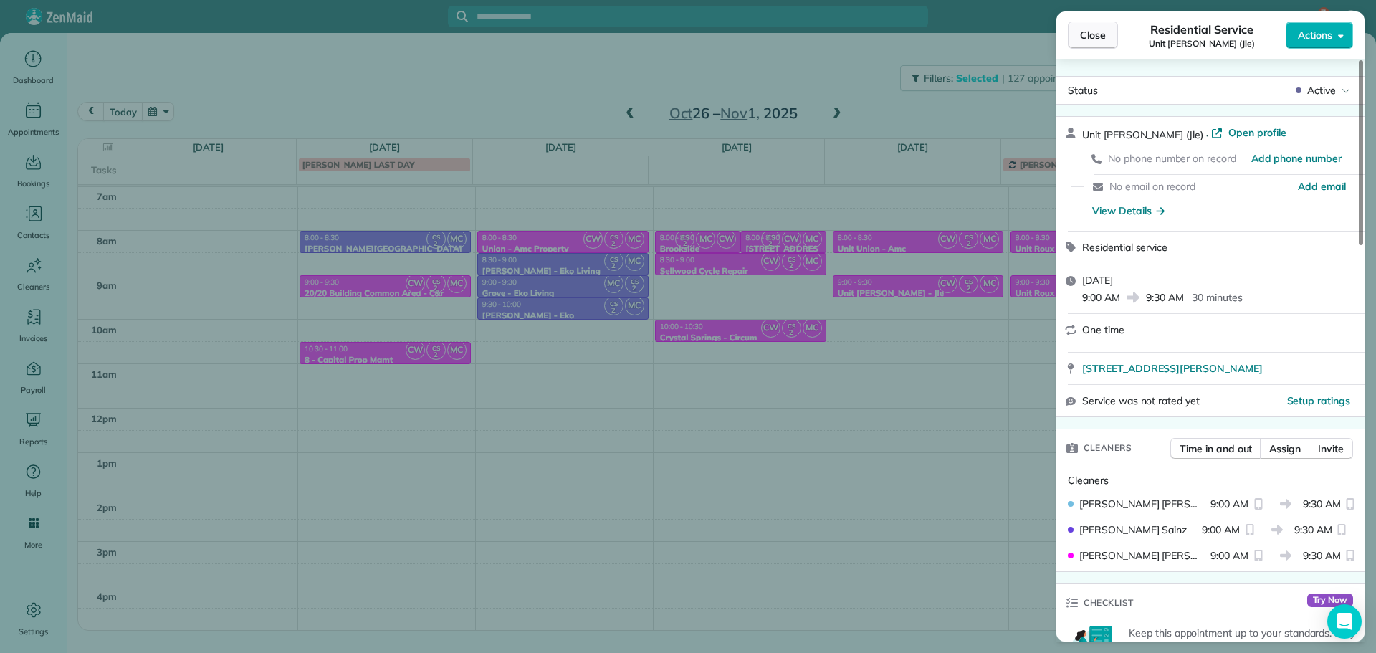
click at [1091, 35] on span "Close" at bounding box center [1093, 35] width 26 height 14
